Goal: Task Accomplishment & Management: Manage account settings

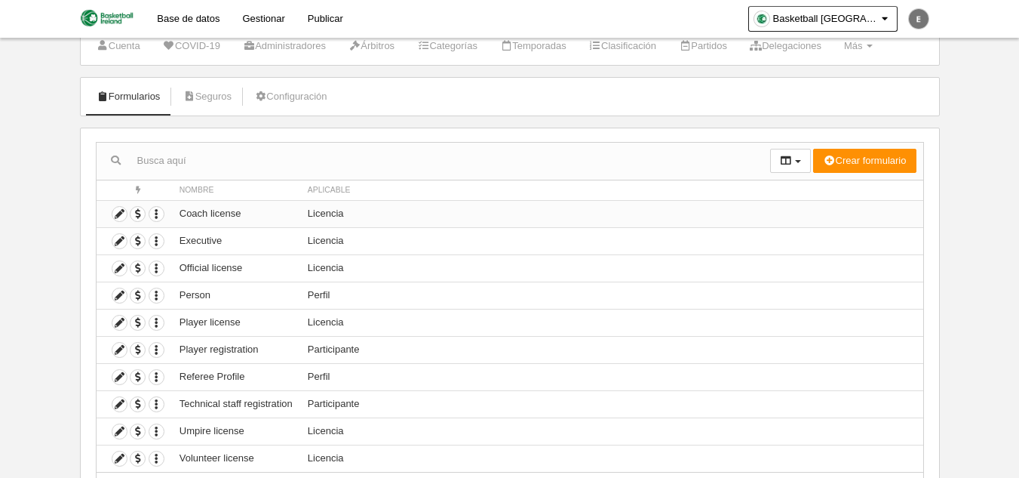
scroll to position [124, 0]
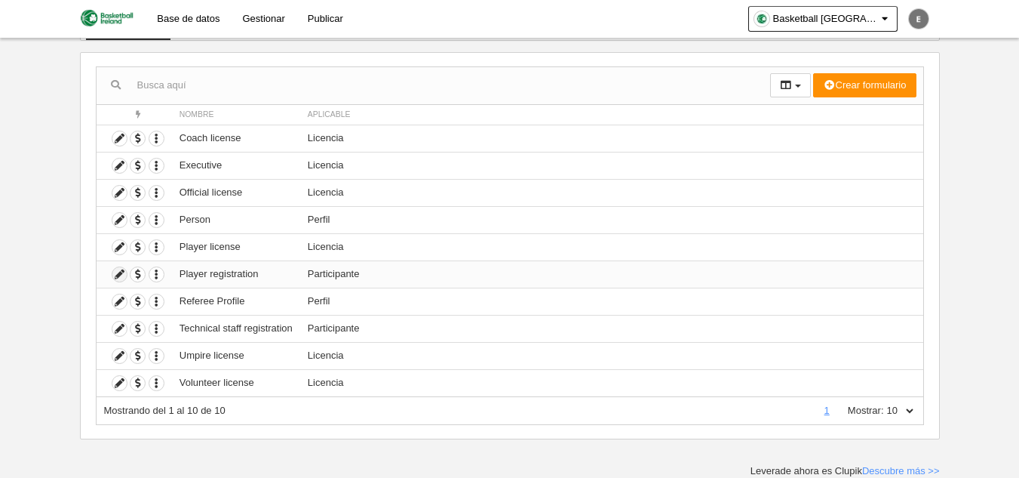
click at [119, 273] on icon at bounding box center [119, 274] width 14 height 14
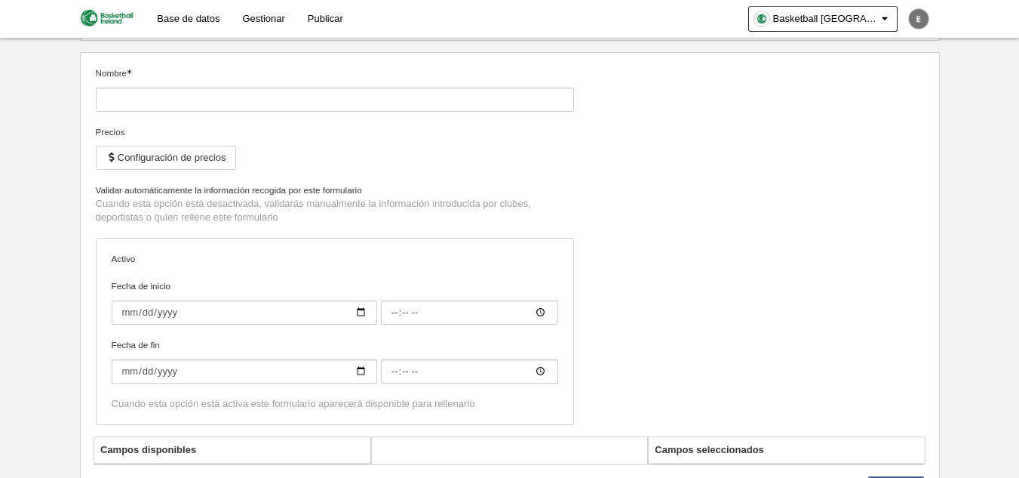
type input "Player registration"
checkbox input "true"
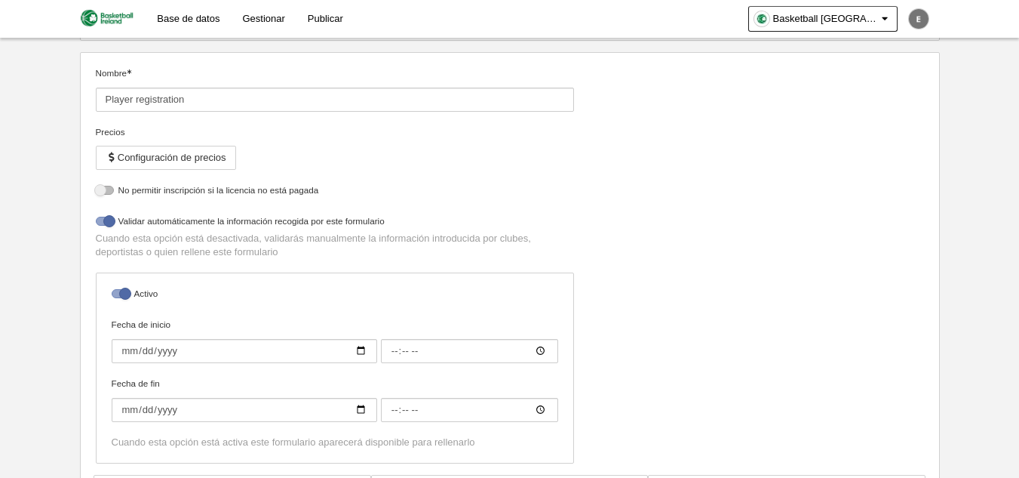
select select "selected"
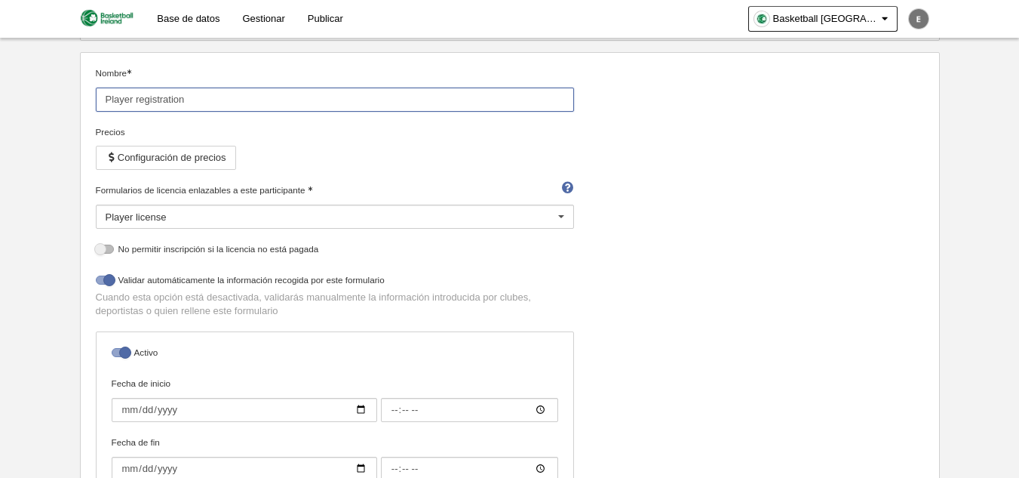
click at [240, 96] on input "Player registration" at bounding box center [335, 100] width 478 height 24
click at [291, 110] on input "Player registration" at bounding box center [335, 100] width 478 height 24
click at [290, 110] on input "Player registration" at bounding box center [335, 100] width 478 height 24
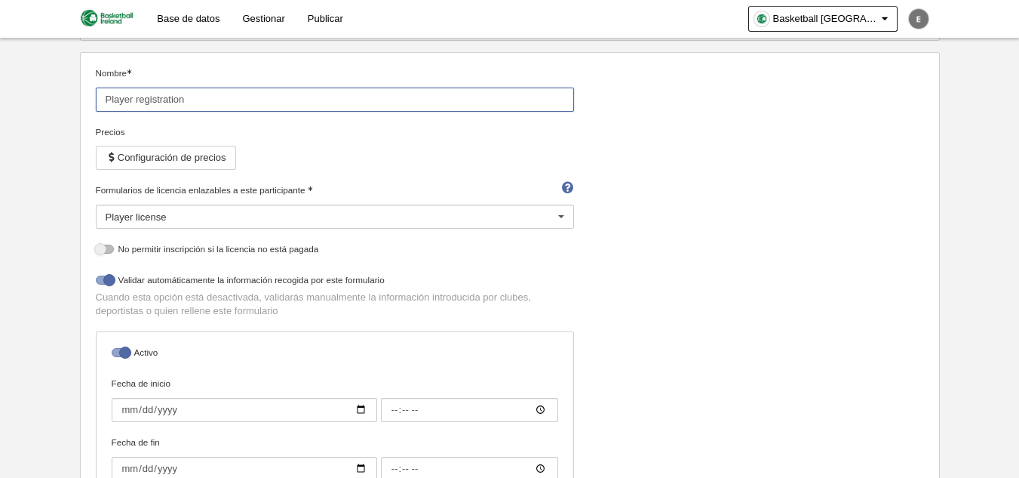
paste input "registration"
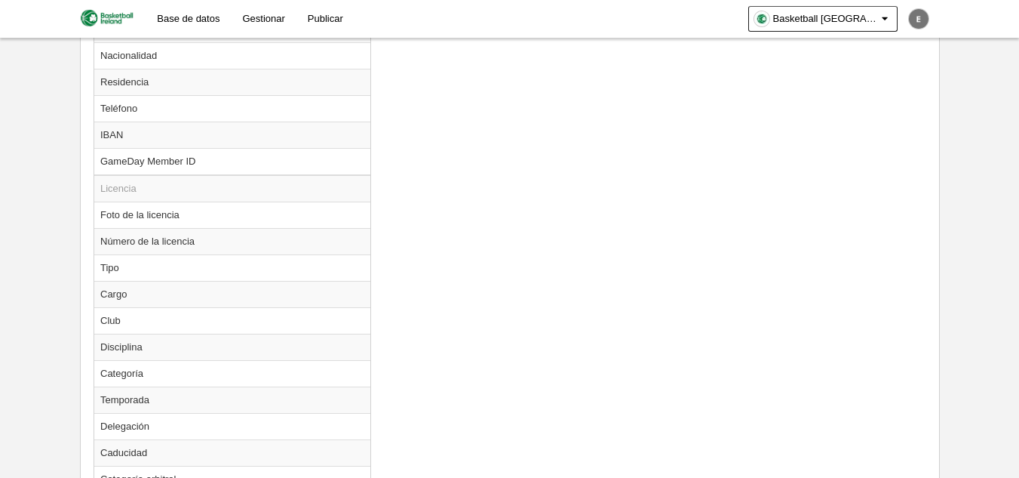
scroll to position [1089, 0]
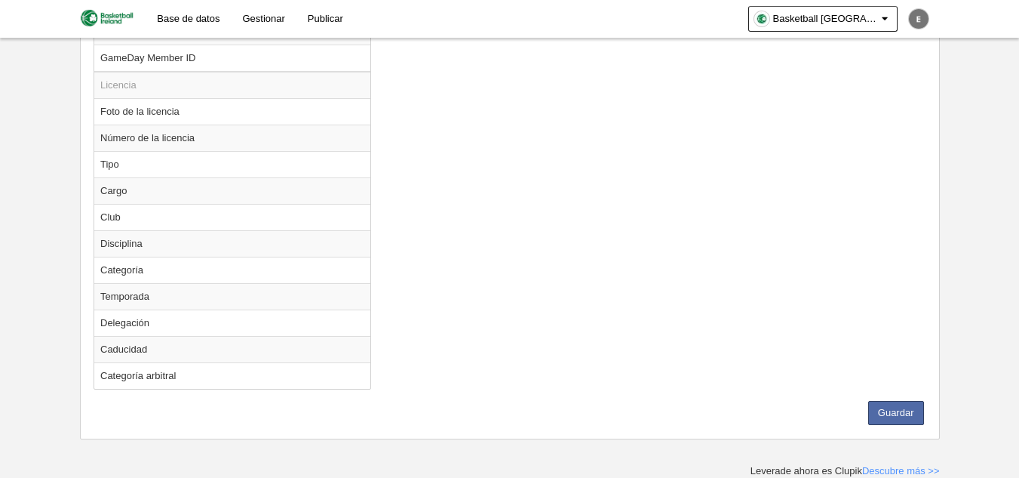
type input "Player registration registration"
click at [903, 402] on button "Guardar" at bounding box center [896, 413] width 56 height 24
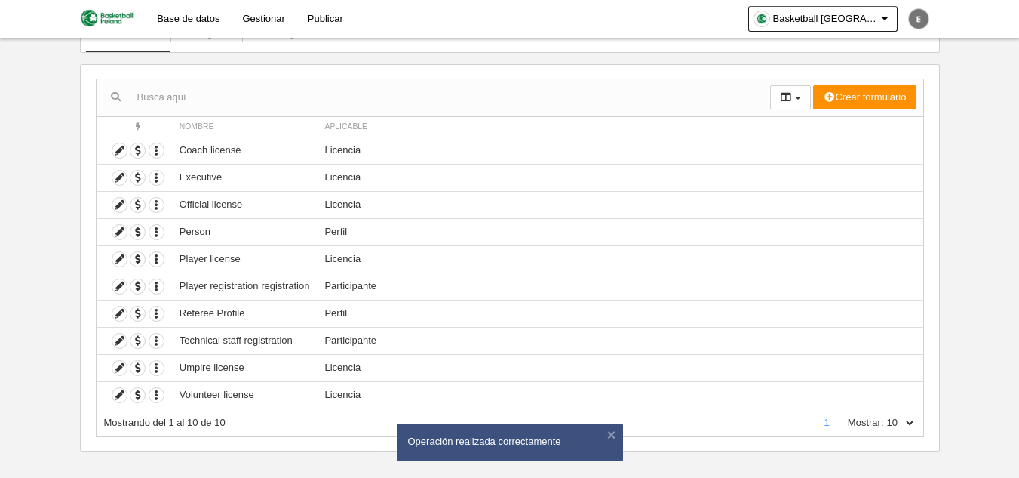
scroll to position [124, 0]
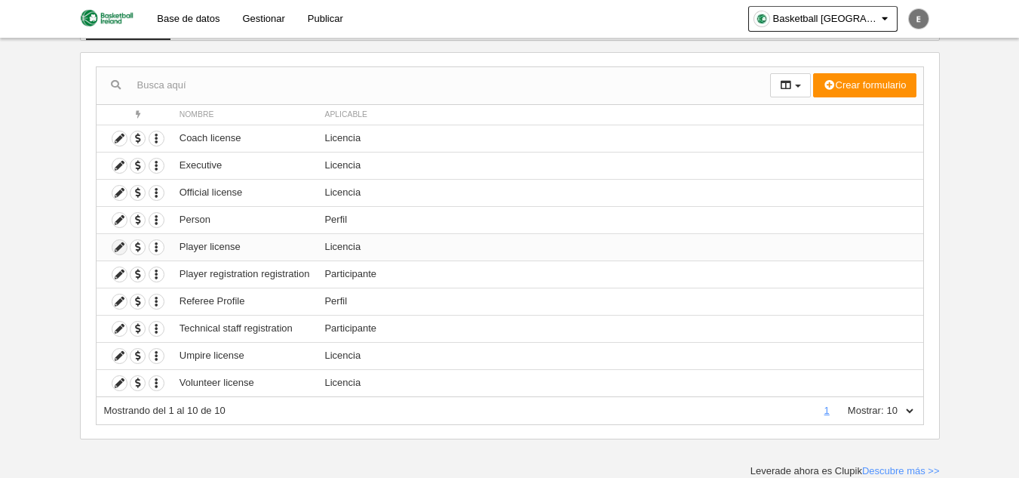
click at [119, 250] on icon at bounding box center [119, 247] width 14 height 14
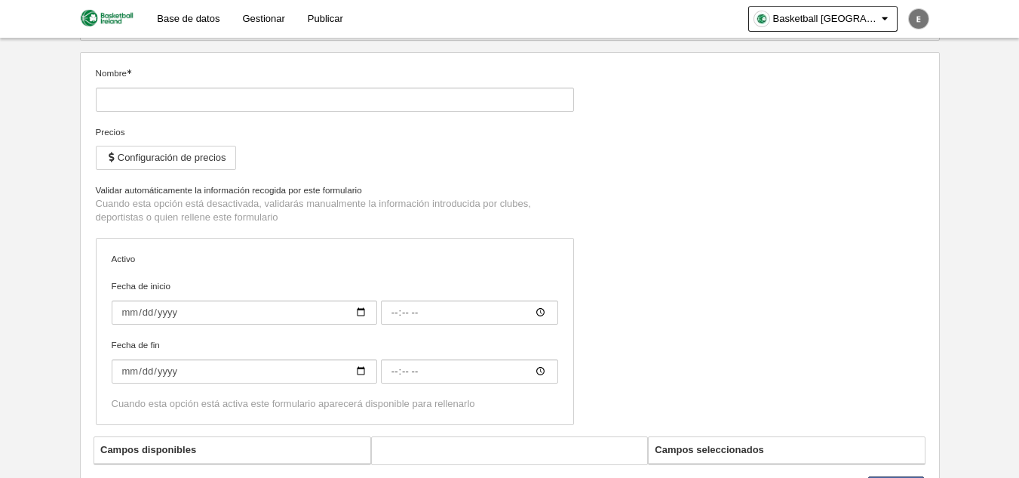
type input "Player license"
checkbox input "true"
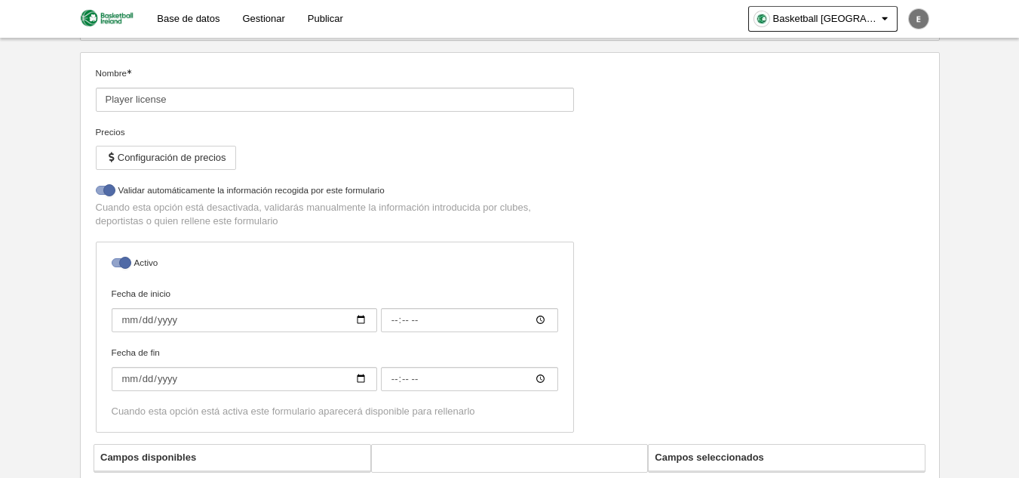
select select "selected"
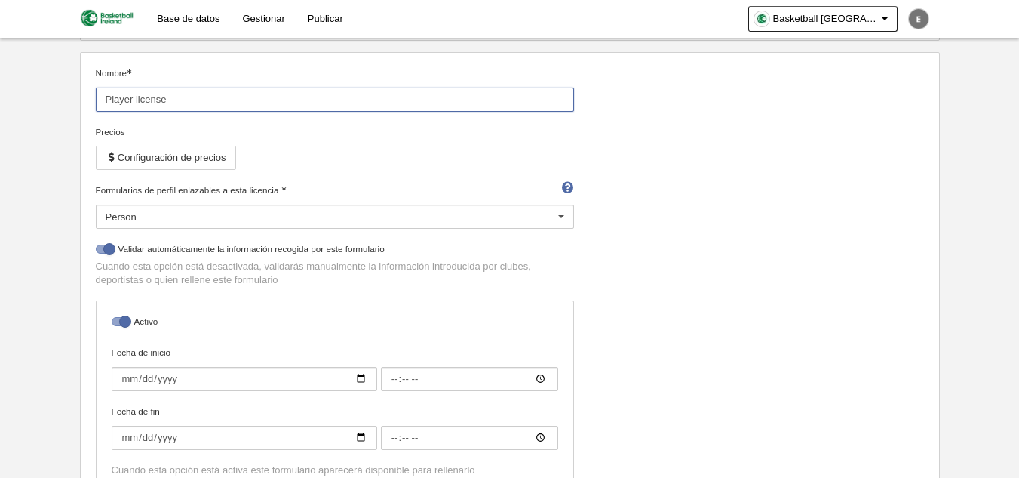
click at [155, 94] on input "Player license" at bounding box center [335, 100] width 478 height 24
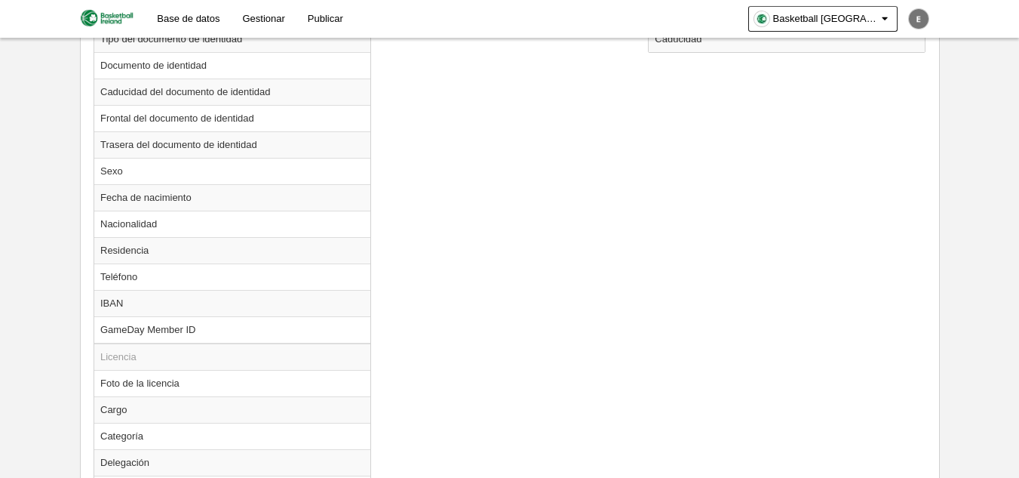
scroll to position [879, 0]
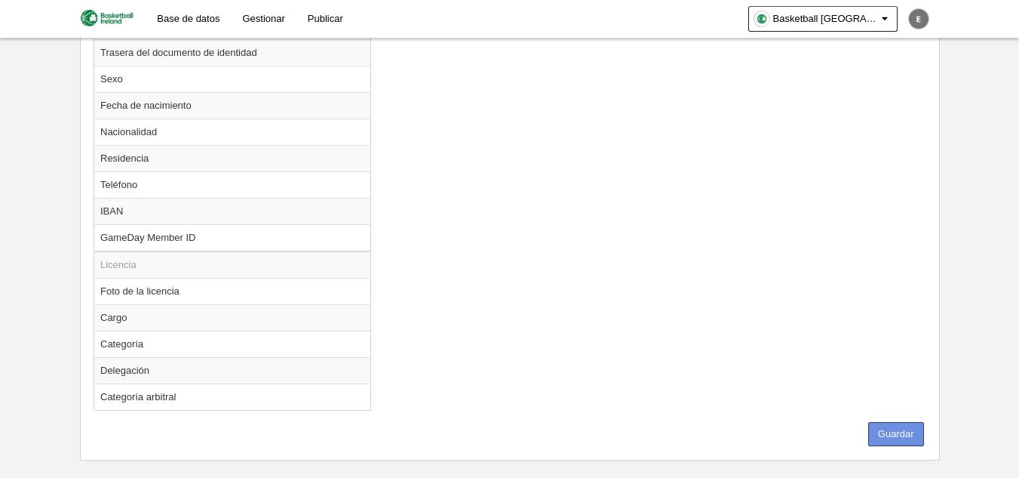
type input "Player"
click at [895, 433] on button "Guardar" at bounding box center [896, 434] width 56 height 24
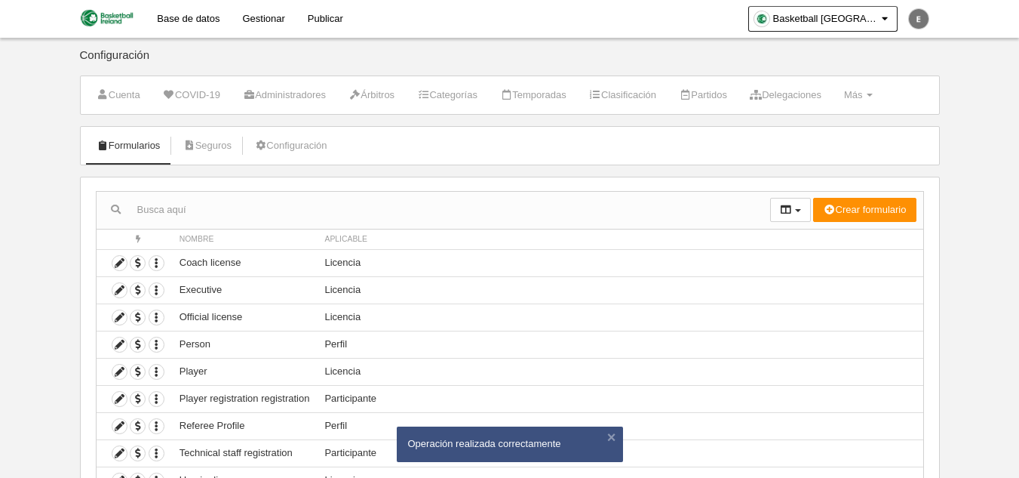
click at [277, 11] on link "Gestionar" at bounding box center [263, 19] width 65 height 38
